Goal: Information Seeking & Learning: Learn about a topic

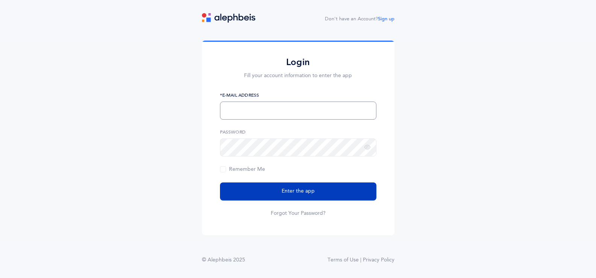
type input "[EMAIL_ADDRESS][DOMAIN_NAME]"
click at [329, 190] on button "Enter the app" at bounding box center [298, 192] width 157 height 18
click at [328, 196] on button "Enter the app" at bounding box center [298, 192] width 157 height 18
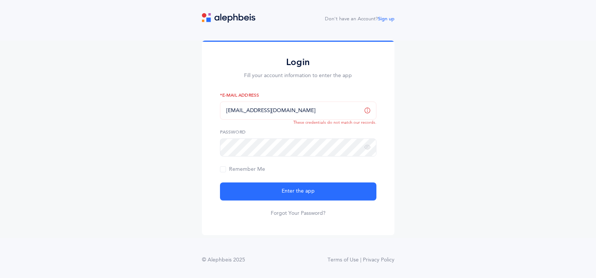
click at [416, 168] on div "Login Fill your account information to enter the app [EMAIL_ADDRESS][DOMAIN_NAM…" at bounding box center [298, 140] width 596 height 198
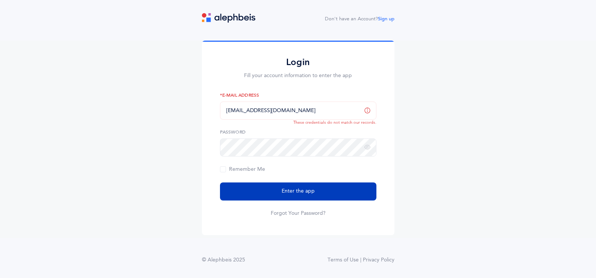
click at [301, 192] on span "Enter the app" at bounding box center [298, 191] width 33 height 8
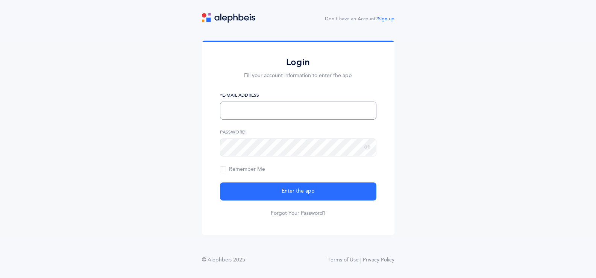
type input "[EMAIL_ADDRESS][DOMAIN_NAME]"
click at [219, 146] on div "Login Fill your account information to enter the app [EMAIL_ADDRESS][DOMAIN_NAM…" at bounding box center [298, 138] width 193 height 195
click at [492, 191] on div "Login Fill your account information to enter the app [EMAIL_ADDRESS][DOMAIN_NAM…" at bounding box center [298, 140] width 596 height 198
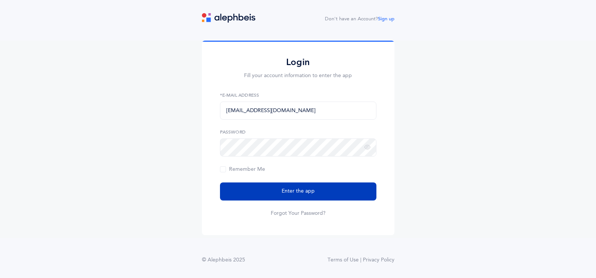
click at [322, 196] on button "Enter the app" at bounding box center [298, 192] width 157 height 18
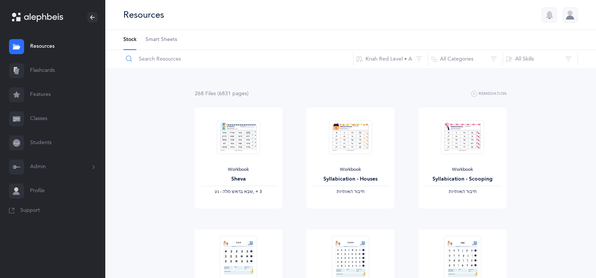
click at [170, 58] on input "text" at bounding box center [238, 59] width 231 height 18
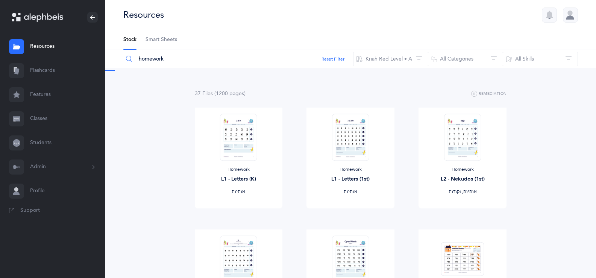
type input "homework"
drag, startPoint x: 355, startPoint y: 214, endPoint x: 357, endPoint y: 211, distance: 3.9
click at [355, 214] on span "View" at bounding box center [351, 216] width 12 height 7
click at [462, 215] on span "View" at bounding box center [463, 216] width 12 height 7
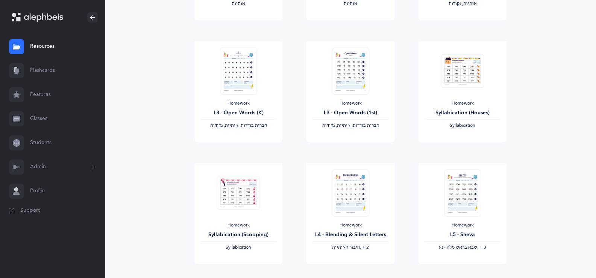
scroll to position [263, 0]
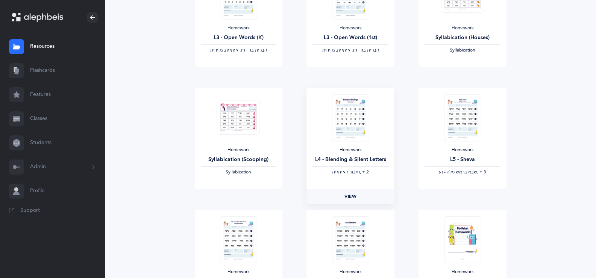
click at [353, 194] on span "View" at bounding box center [351, 196] width 12 height 7
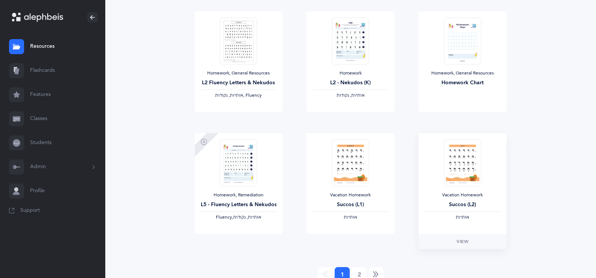
scroll to position [862, 0]
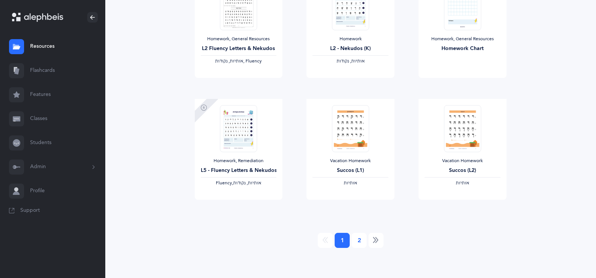
click at [360, 242] on link "2" at bounding box center [359, 240] width 15 height 15
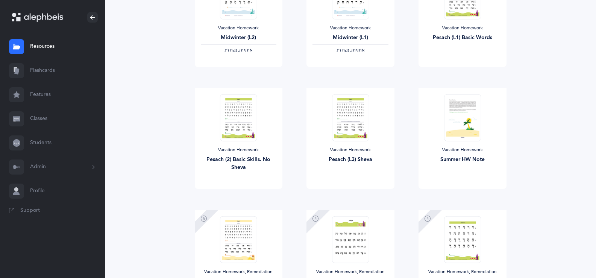
scroll to position [496, 0]
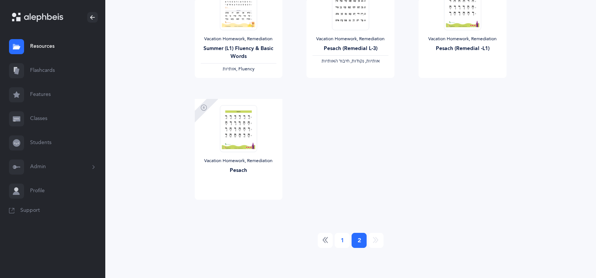
click at [343, 240] on link "1" at bounding box center [342, 240] width 15 height 15
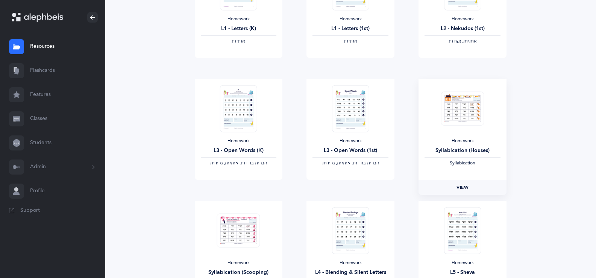
scroll to position [263, 0]
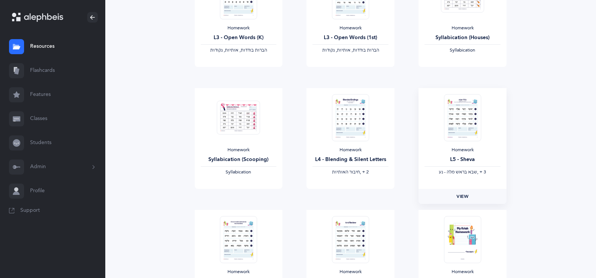
click at [465, 195] on span "View" at bounding box center [463, 196] width 12 height 7
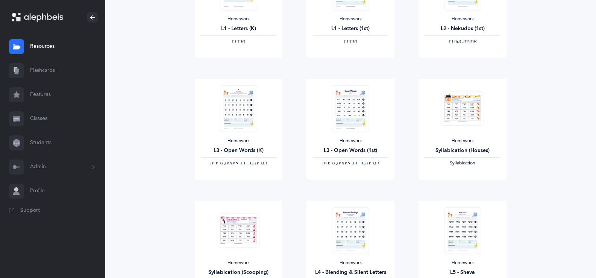
scroll to position [38, 0]
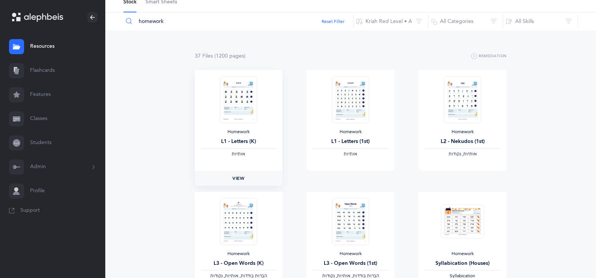
click at [242, 174] on link "View" at bounding box center [239, 178] width 88 height 15
